Goal: Task Accomplishment & Management: Complete application form

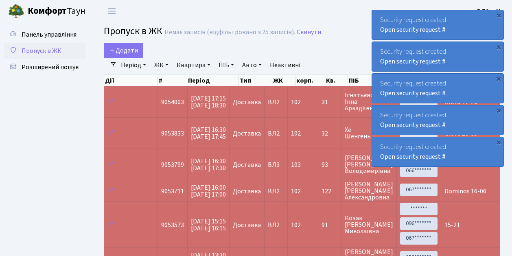
select select "25"
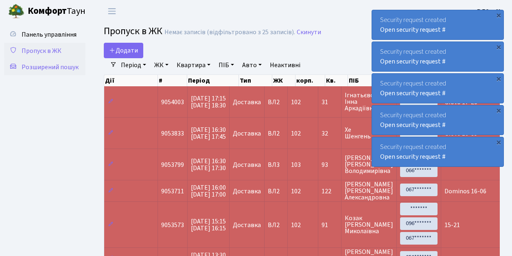
drag, startPoint x: 59, startPoint y: 67, endPoint x: 82, endPoint y: 69, distance: 23.8
click at [59, 67] on span "Розширений пошук" at bounding box center [50, 67] width 57 height 9
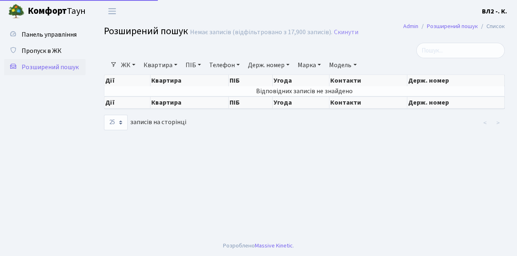
select select "25"
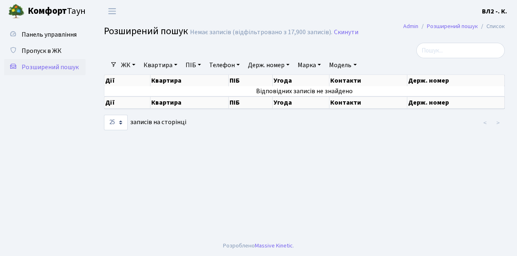
click at [175, 65] on link "Квартира" at bounding box center [160, 65] width 40 height 14
type input "89"
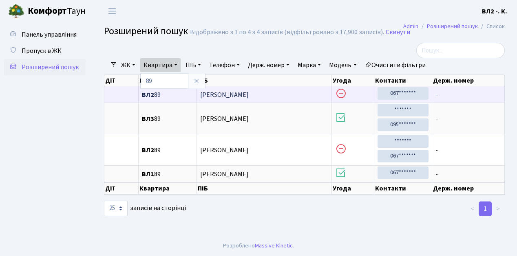
click at [169, 95] on span "ВЛ2 89" at bounding box center [167, 95] width 51 height 7
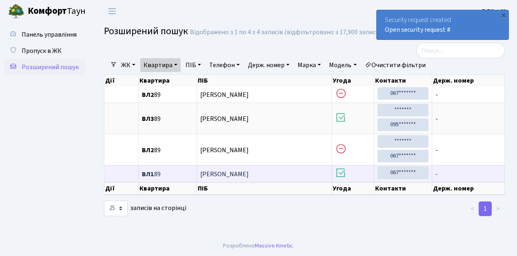
click at [173, 172] on span "ВЛ1 89" at bounding box center [167, 174] width 51 height 7
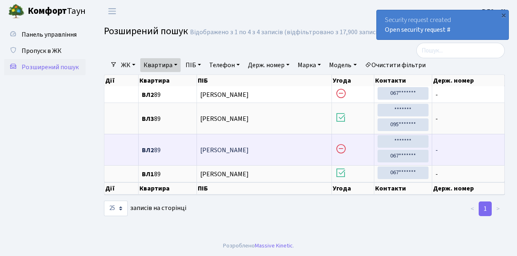
click at [174, 147] on span "ВЛ2 89" at bounding box center [167, 150] width 51 height 7
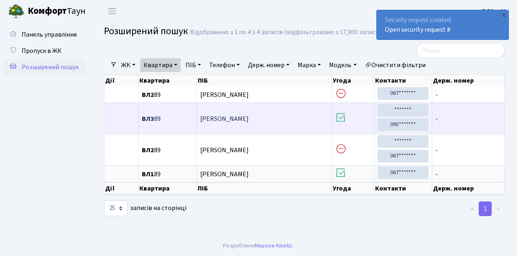
click at [174, 117] on span "ВЛ3 89" at bounding box center [167, 119] width 51 height 7
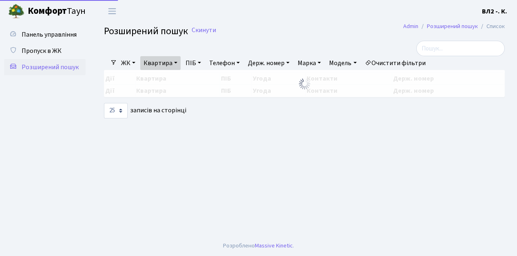
select select "25"
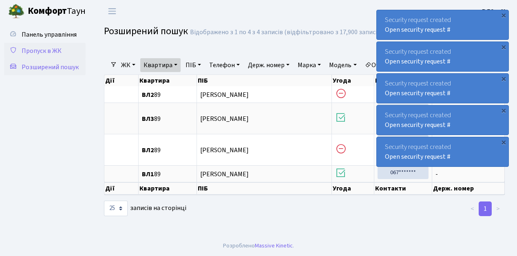
click at [34, 52] on span "Пропуск в ЖК" at bounding box center [42, 50] width 40 height 9
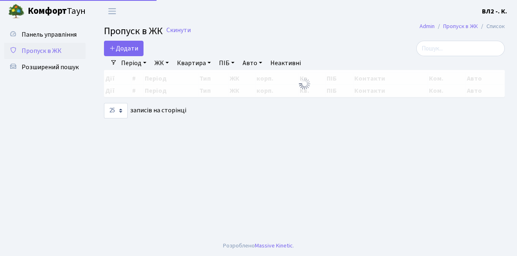
select select "25"
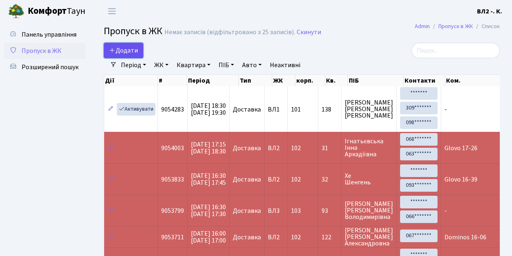
click at [138, 56] on link "Додати" at bounding box center [124, 50] width 40 height 15
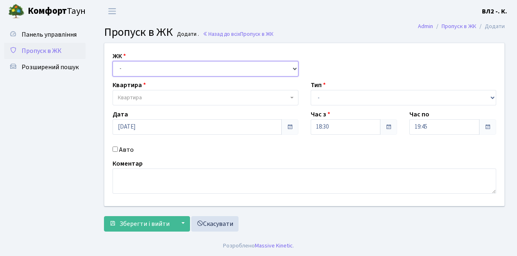
click at [294, 67] on select "- [STREET_ADDRESS][PERSON_NAME]" at bounding box center [205, 68] width 186 height 15
select select "317"
click at [112, 61] on select "- [STREET_ADDRESS][PERSON_NAME]" at bounding box center [205, 68] width 186 height 15
select select
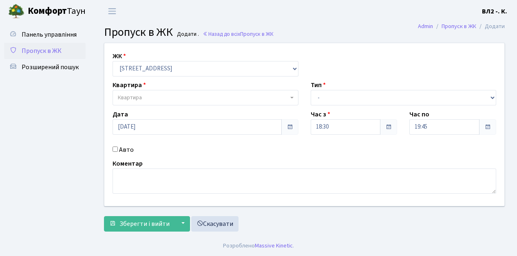
click at [290, 95] on span "Квартира" at bounding box center [205, 97] width 186 height 15
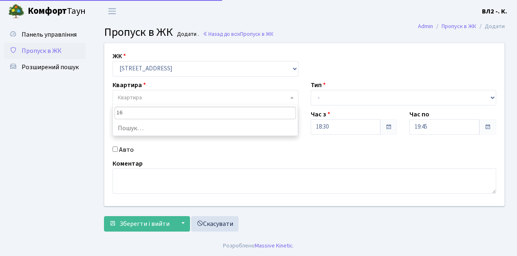
type input "163"
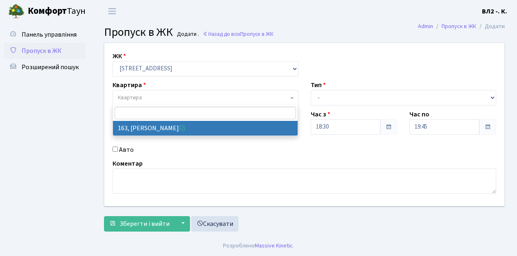
select select "38425"
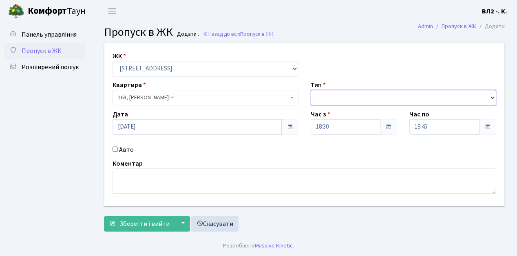
click at [490, 96] on select "- Доставка Таксі Гості Сервіс" at bounding box center [403, 97] width 186 height 15
select select "1"
click at [310, 90] on select "- Доставка Таксі Гості Сервіс" at bounding box center [403, 97] width 186 height 15
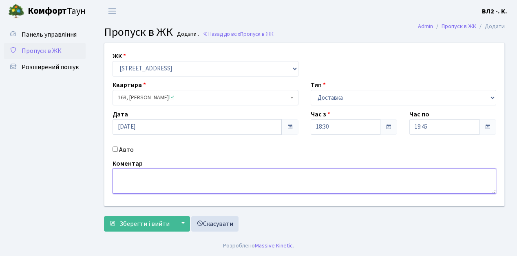
click at [118, 179] on textarea at bounding box center [303, 181] width 383 height 25
type textarea "Glovo 18-41"
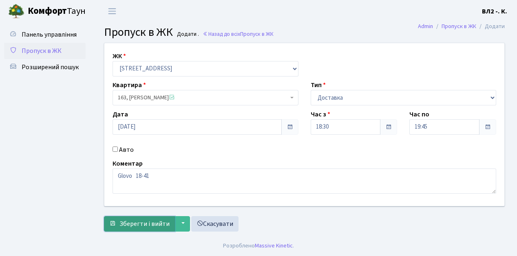
click at [134, 220] on span "Зберегти і вийти" at bounding box center [144, 224] width 50 height 9
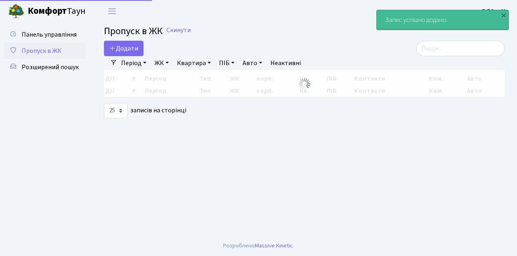
select select "25"
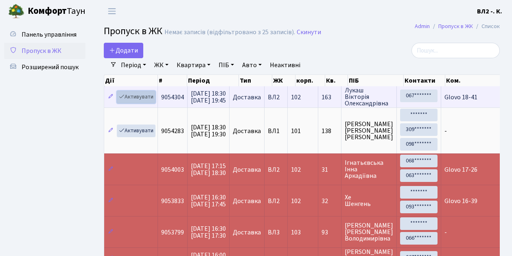
click at [152, 101] on link "Активувати" at bounding box center [136, 97] width 39 height 13
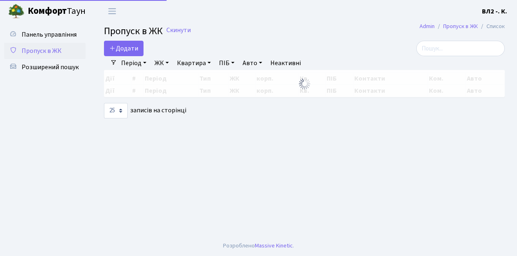
select select "25"
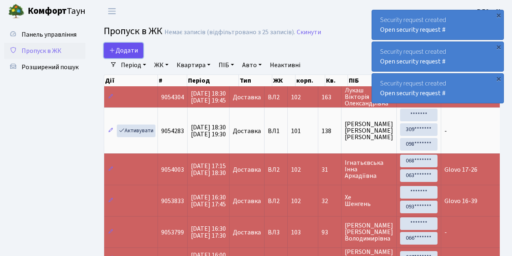
click at [138, 55] on link "Додати" at bounding box center [124, 50] width 40 height 15
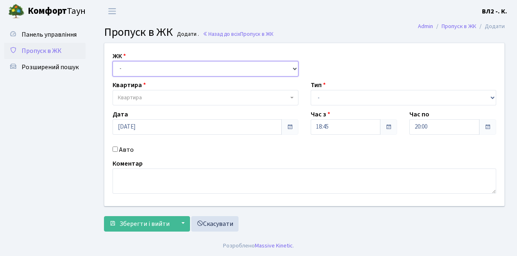
click at [292, 68] on select "- ВЛ1, Ужгородський пров., 4/1 ВЛ2, пр.Голосіївський, 76 ВЛ3, пр.Голосіївський,…" at bounding box center [205, 68] width 186 height 15
select select "317"
click at [112, 61] on select "- ВЛ1, Ужгородський пров., 4/1 ВЛ2, пр.Голосіївський, 76 ВЛ3, пр.Голосіївський,…" at bounding box center [205, 68] width 186 height 15
select select
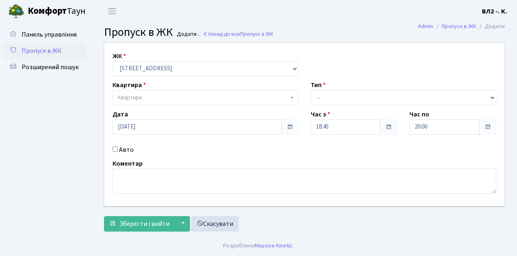
click at [290, 99] on span "Квартира" at bounding box center [205, 97] width 186 height 15
type input "163"
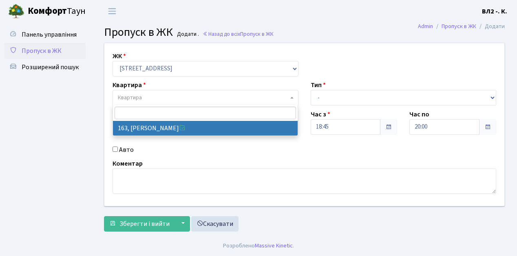
select select "38425"
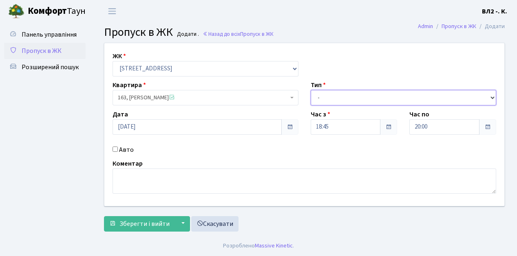
click at [490, 96] on select "- Доставка Таксі Гості Сервіс" at bounding box center [403, 97] width 186 height 15
select select "1"
click at [310, 90] on select "- Доставка Таксі Гості Сервіс" at bounding box center [403, 97] width 186 height 15
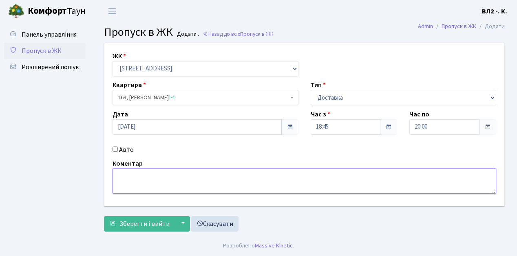
drag, startPoint x: 122, startPoint y: 174, endPoint x: 167, endPoint y: 157, distance: 47.7
click at [122, 174] on textarea at bounding box center [303, 181] width 383 height 25
type textarea "Glovo 18-53"
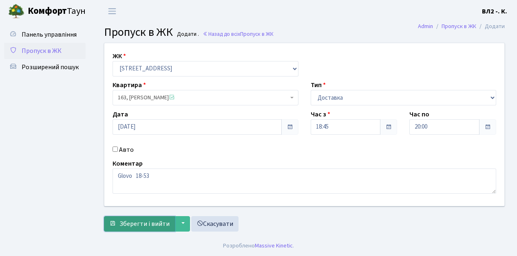
click at [124, 224] on span "Зберегти і вийти" at bounding box center [144, 224] width 50 height 9
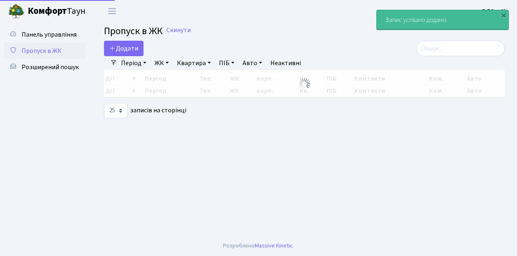
select select "25"
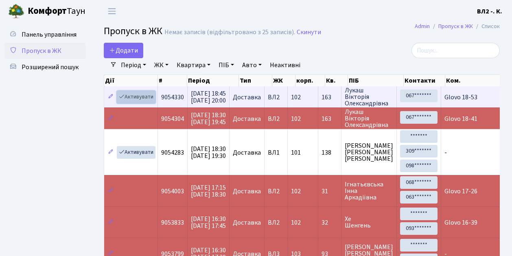
click at [152, 101] on link "Активувати" at bounding box center [136, 97] width 39 height 13
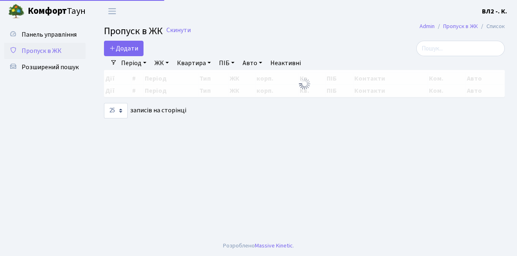
select select "25"
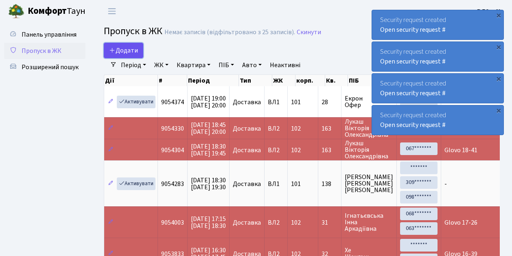
click at [141, 57] on link "Додати" at bounding box center [124, 50] width 40 height 15
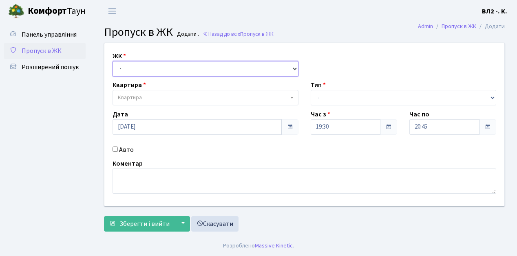
click at [290, 67] on select "- ВЛ1, Ужгородський пров., 4/1 ВЛ2, пр.Голосіївський, 76 ВЛ3, пр.Голосіївський,…" at bounding box center [205, 68] width 186 height 15
select select "317"
click at [112, 61] on select "- ВЛ1, Ужгородський пров., 4/1 ВЛ2, пр.Голосіївський, 76 ВЛ3, пр.Голосіївський,…" at bounding box center [205, 68] width 186 height 15
select select
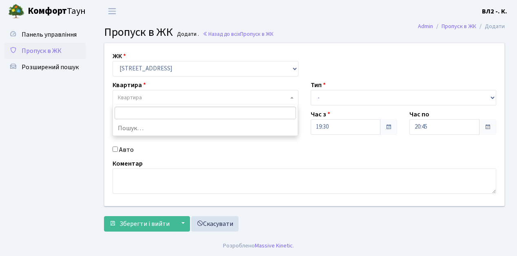
click at [289, 97] on span "Квартира" at bounding box center [205, 97] width 186 height 15
type input "188"
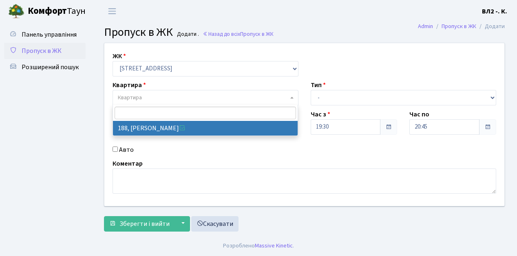
select select "40000"
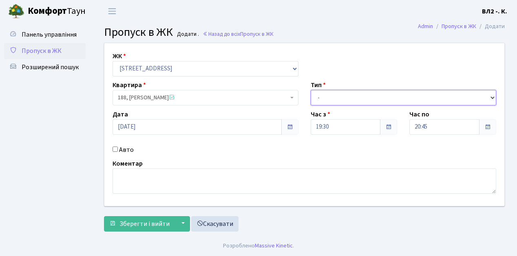
click at [491, 97] on select "- Доставка Таксі Гості Сервіс" at bounding box center [403, 97] width 186 height 15
select select "1"
click at [310, 90] on select "- Доставка Таксі Гості Сервіс" at bounding box center [403, 97] width 186 height 15
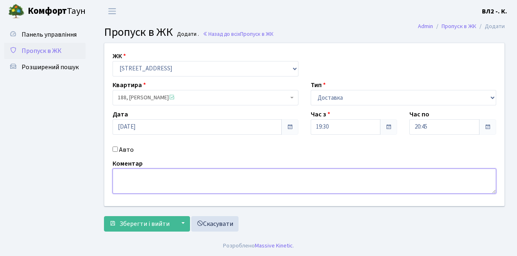
click at [122, 174] on textarea at bounding box center [303, 181] width 383 height 25
type textarea "19-39"
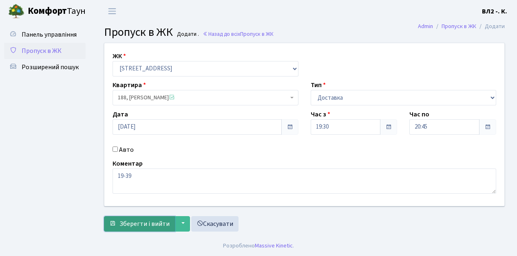
click at [131, 226] on span "Зберегти і вийти" at bounding box center [144, 224] width 50 height 9
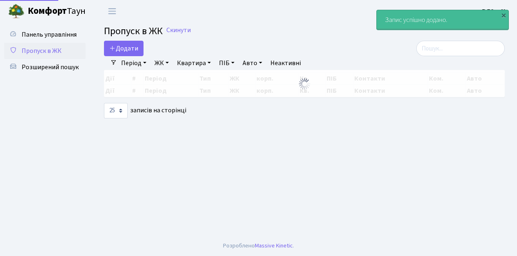
select select "25"
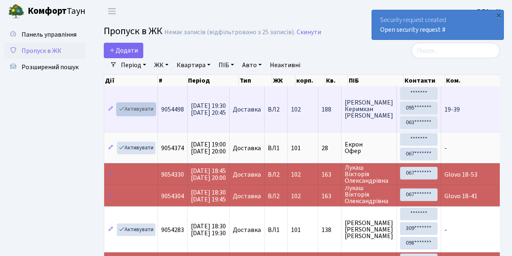
click at [151, 112] on link "Активувати" at bounding box center [136, 109] width 39 height 13
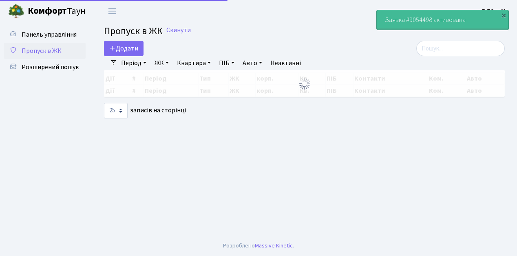
select select "25"
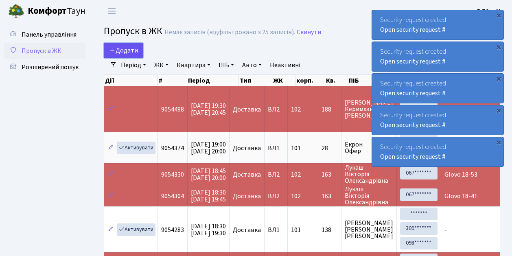
click at [138, 54] on link "Додати" at bounding box center [124, 50] width 40 height 15
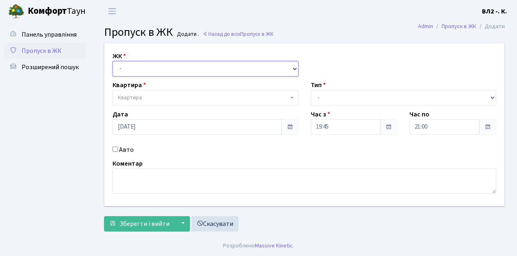
click at [292, 67] on select "- ВЛ1, Ужгородський пров., 4/1 ВЛ2, пр.Голосіївський, 76 ВЛ3, пр.Голосіївський,…" at bounding box center [205, 68] width 186 height 15
select select "317"
click at [112, 61] on select "- ВЛ1, Ужгородський пров., 4/1 ВЛ2, пр.Голосіївський, 76 ВЛ3, пр.Голосіївський,…" at bounding box center [205, 68] width 186 height 15
select select
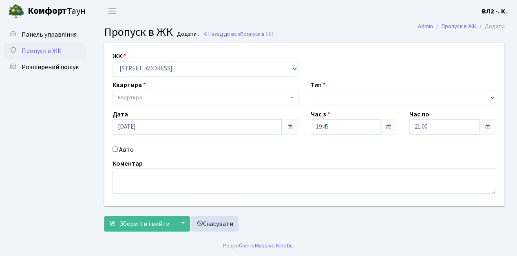
click at [289, 96] on span "Квартира" at bounding box center [205, 97] width 186 height 15
type input "42"
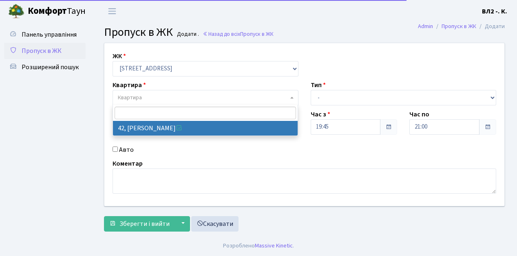
select select "38065"
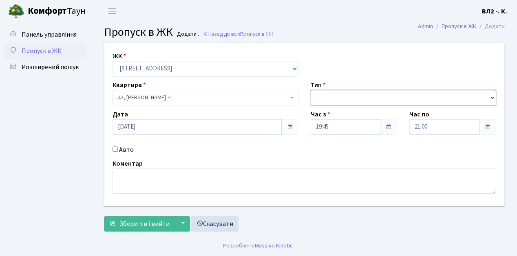
drag, startPoint x: 491, startPoint y: 97, endPoint x: 415, endPoint y: 90, distance: 76.0
click at [491, 97] on select "- Доставка Таксі Гості Сервіс" at bounding box center [403, 97] width 186 height 15
select select "1"
click at [310, 90] on select "- Доставка Таксі Гості Сервіс" at bounding box center [403, 97] width 186 height 15
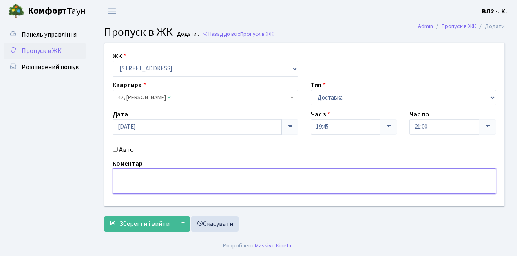
click at [123, 173] on textarea at bounding box center [303, 181] width 383 height 25
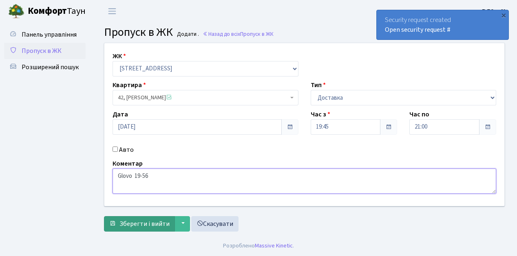
type textarea "Glovo 19-56"
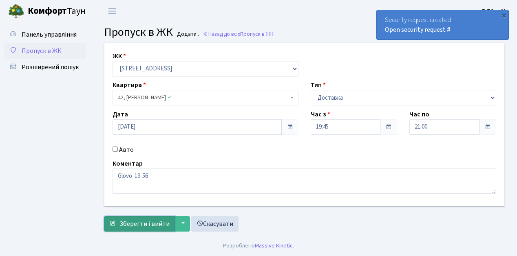
click at [137, 222] on span "Зберегти і вийти" at bounding box center [144, 224] width 50 height 9
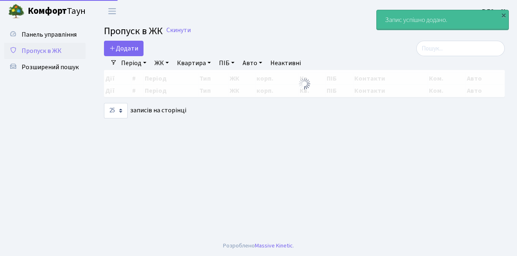
select select "25"
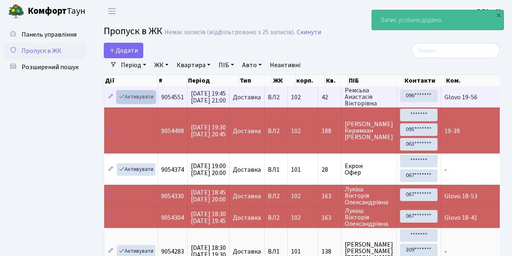
click at [149, 101] on link "Активувати" at bounding box center [136, 97] width 39 height 13
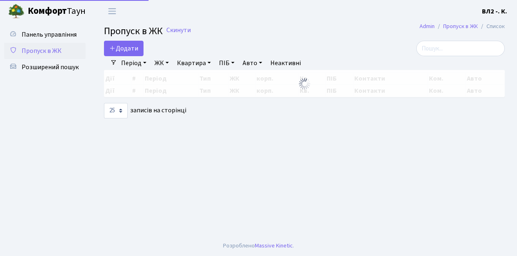
select select "25"
